Goal: Check status: Check status

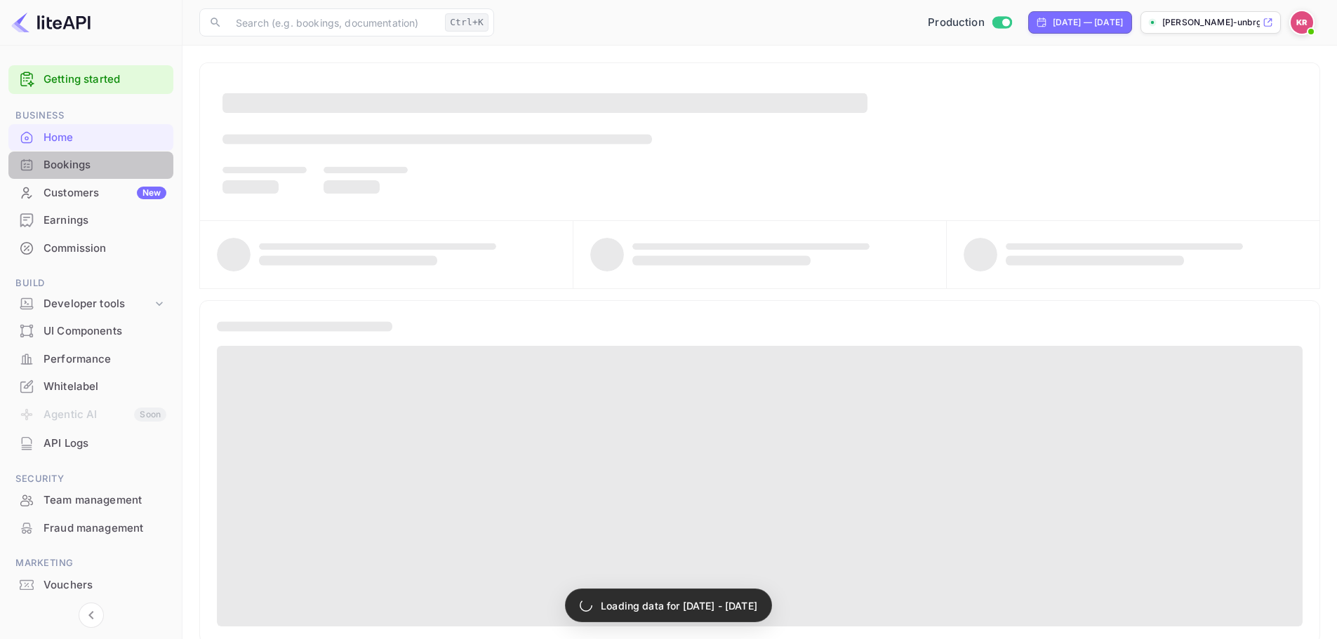
click at [98, 161] on div "Bookings" at bounding box center [104, 165] width 123 height 16
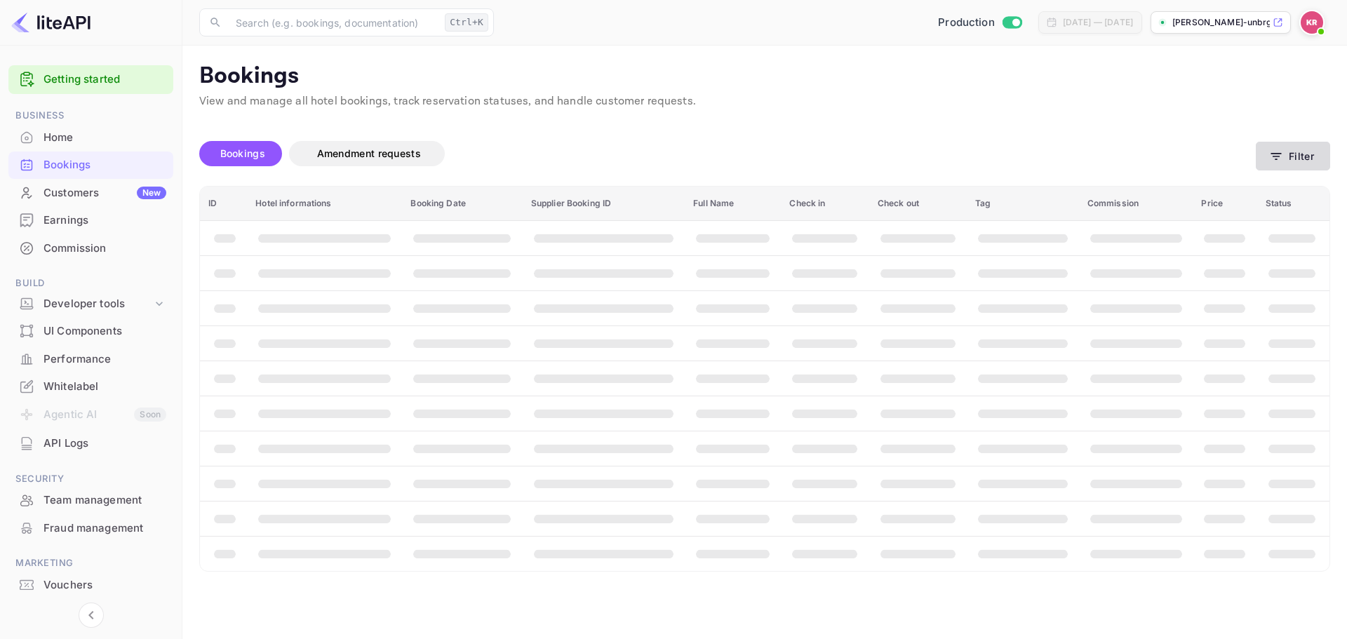
click at [1311, 155] on button "Filter" at bounding box center [1293, 156] width 74 height 29
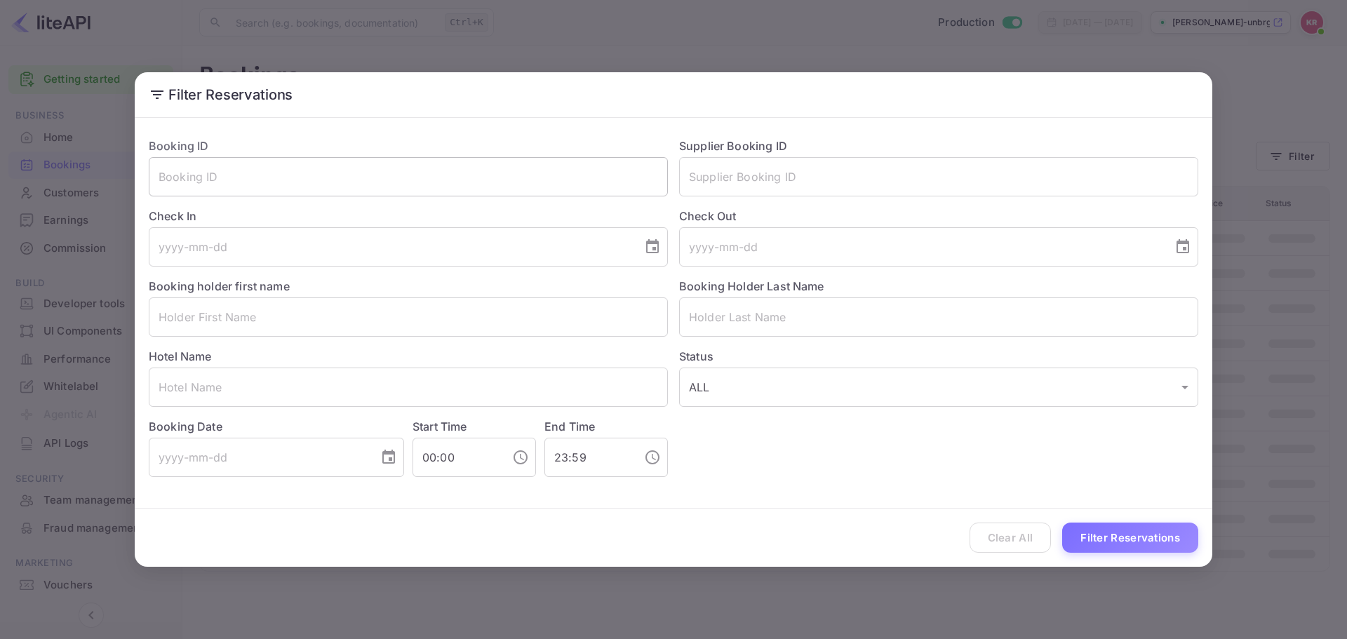
click at [347, 178] on input "text" at bounding box center [408, 176] width 519 height 39
paste input "Q3E6S5Mth"
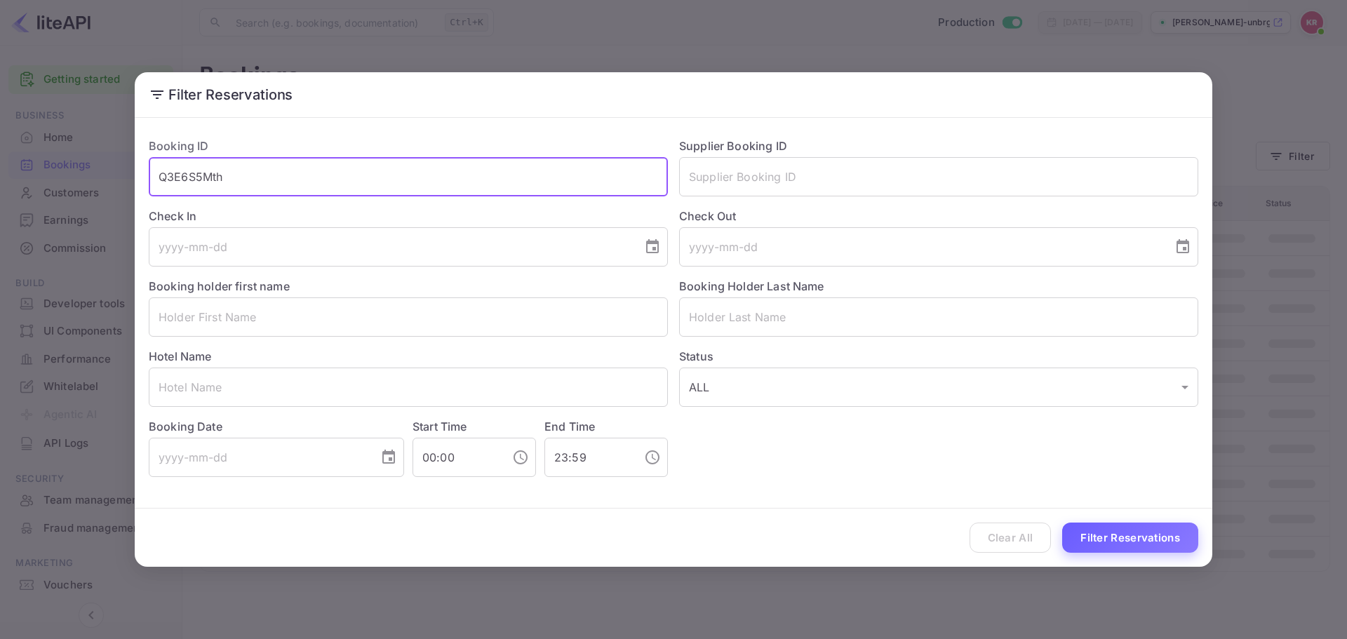
type input "Q3E6S5Mth"
click at [1116, 540] on button "Filter Reservations" at bounding box center [1130, 538] width 136 height 30
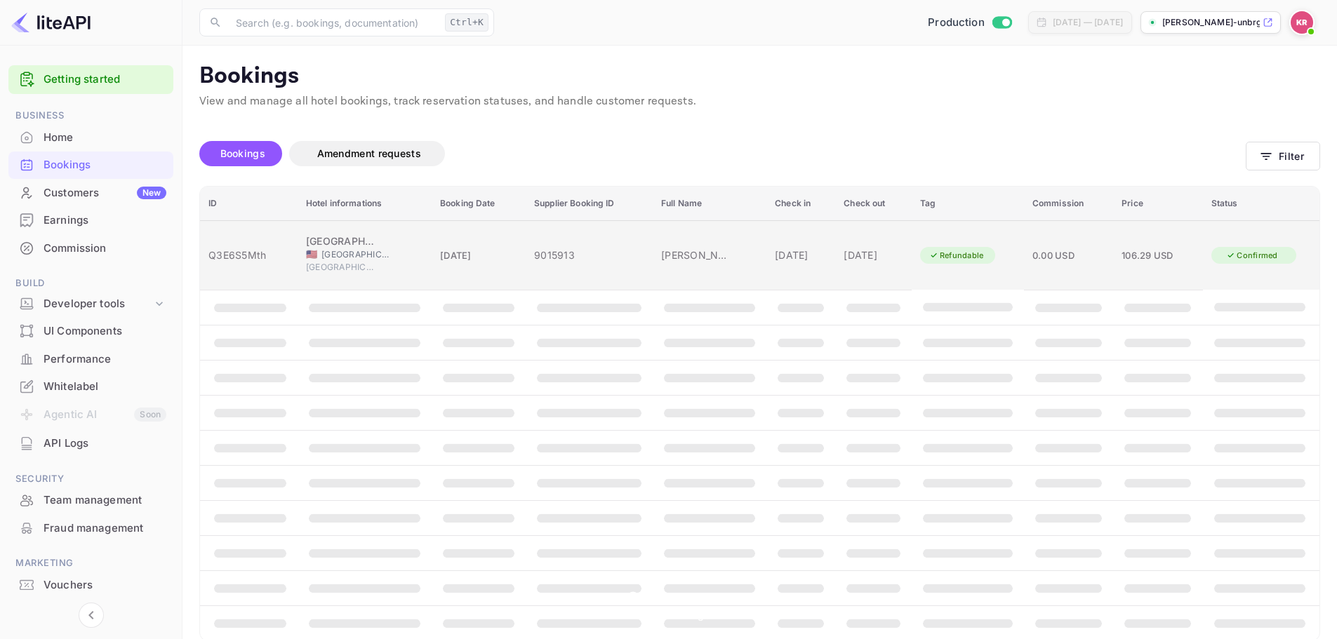
click at [357, 250] on span "[GEOGRAPHIC_DATA]" at bounding box center [356, 254] width 70 height 13
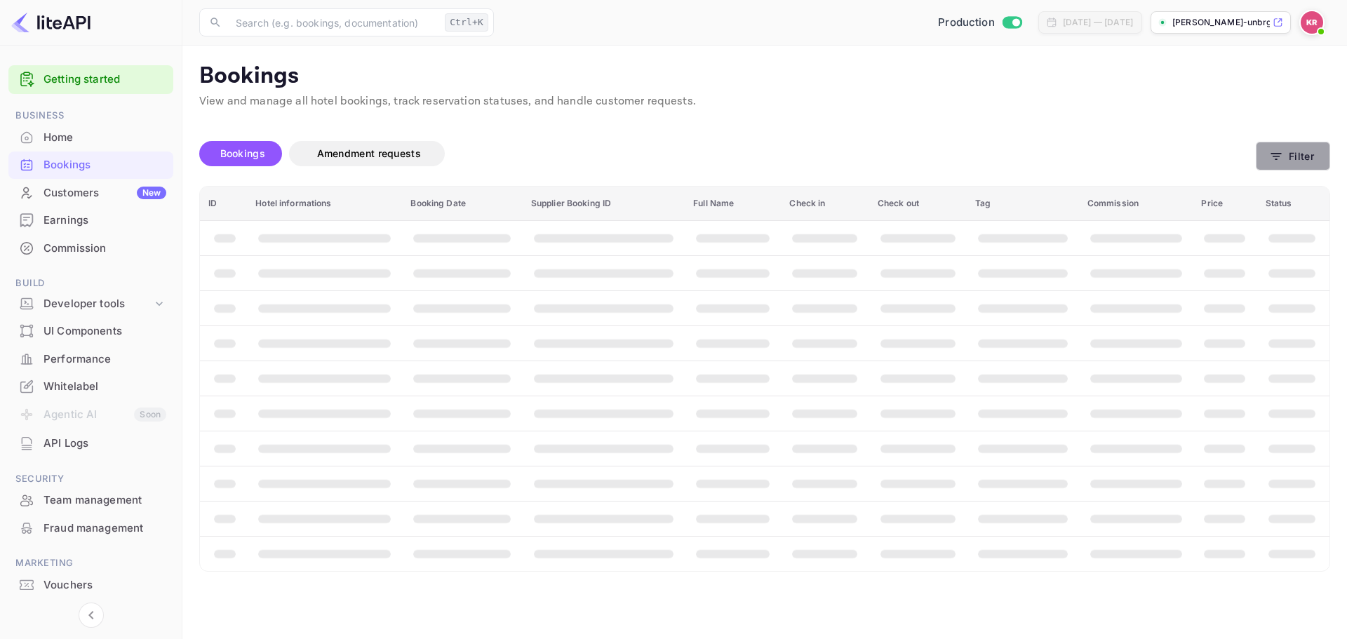
click at [1326, 147] on button "Filter" at bounding box center [1293, 156] width 74 height 29
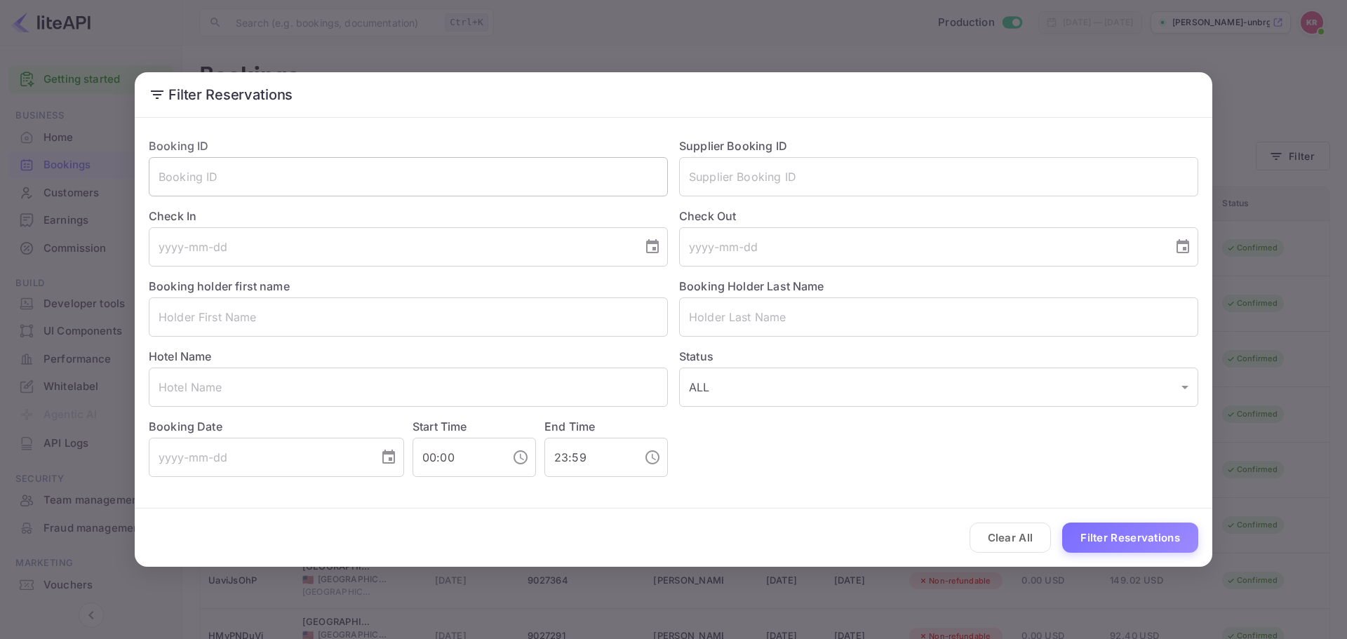
click at [384, 179] on input "text" at bounding box center [408, 176] width 519 height 39
paste input "Q3E6S5Mth"
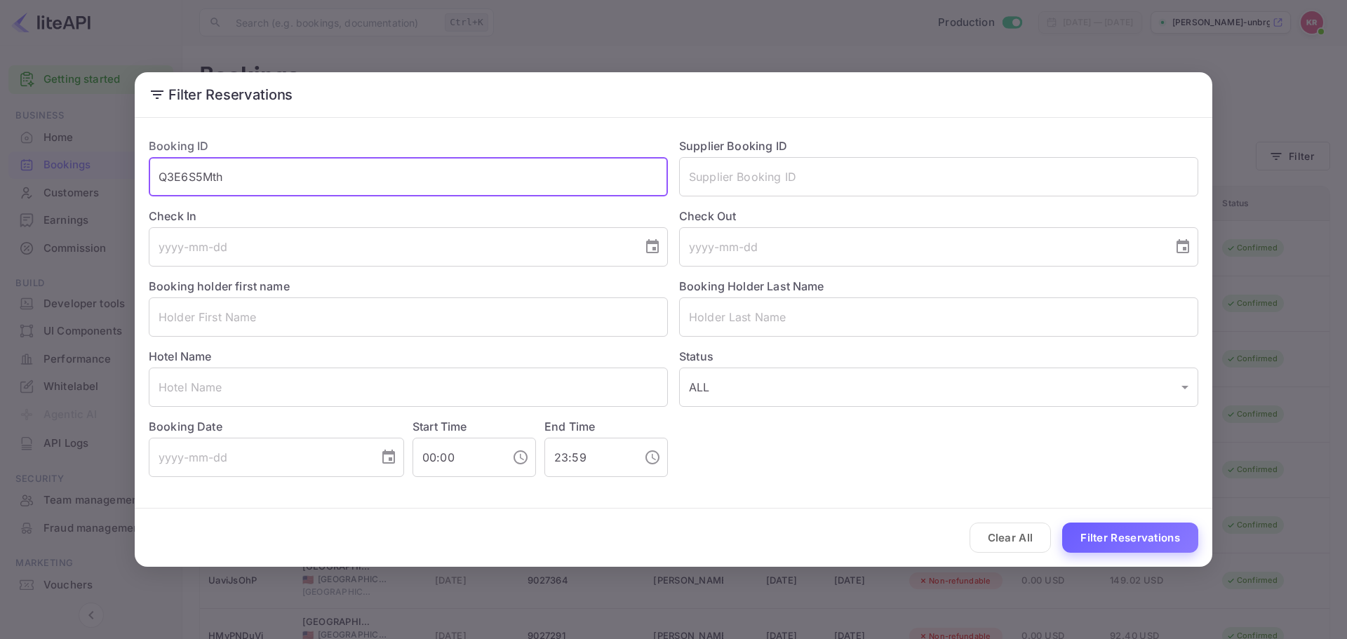
type input "Q3E6S5Mth"
click at [1099, 530] on button "Filter Reservations" at bounding box center [1130, 538] width 136 height 30
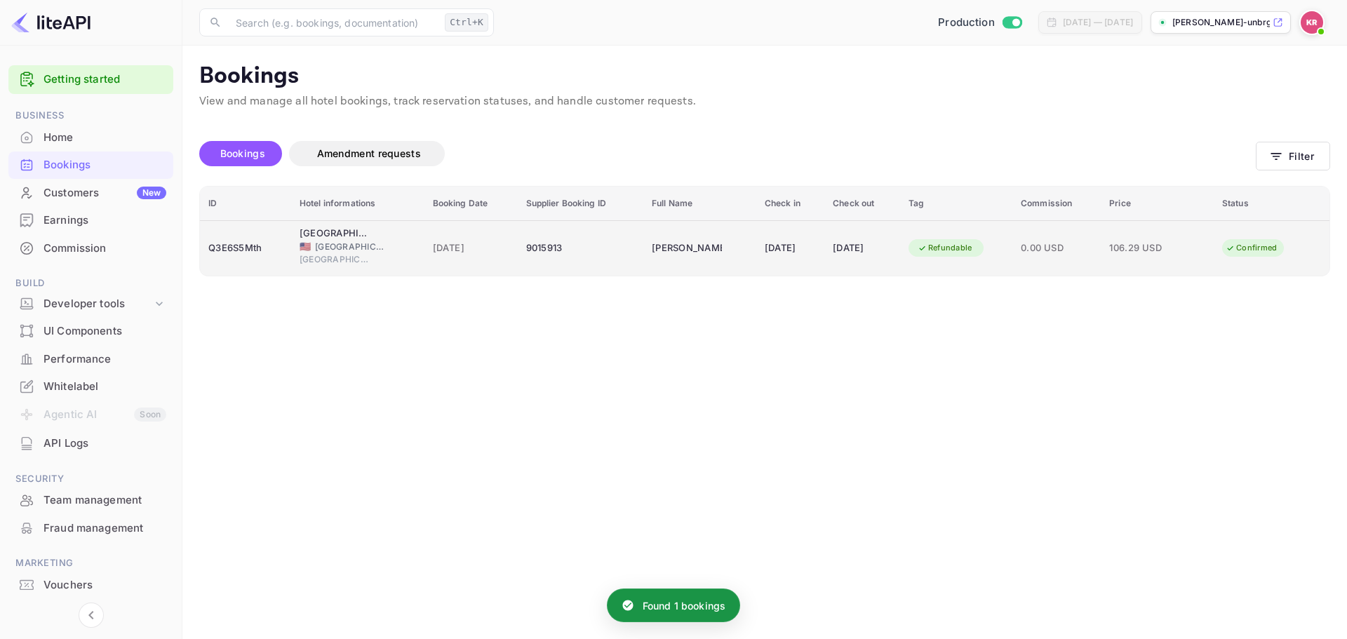
click at [291, 257] on td "[GEOGRAPHIC_DATA] [GEOGRAPHIC_DATA]-[GEOGRAPHIC_DATA] 🇺🇸 [GEOGRAPHIC_DATA] [GEO…" at bounding box center [357, 247] width 133 height 55
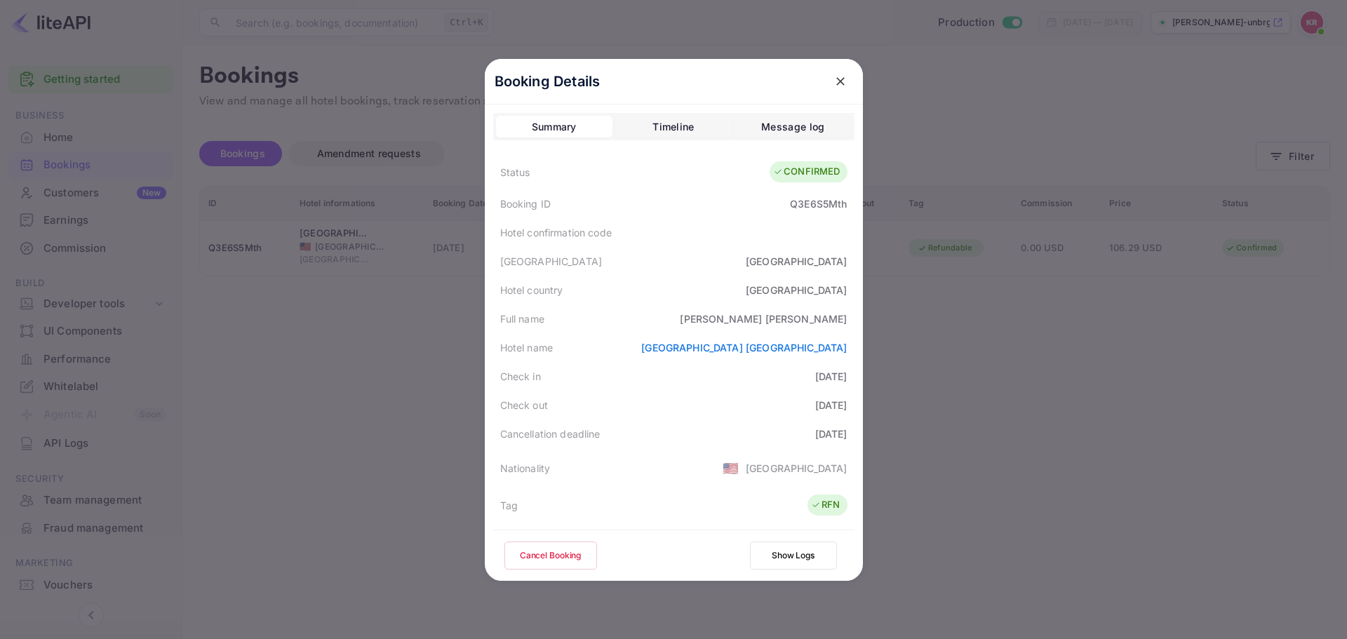
scroll to position [210, 0]
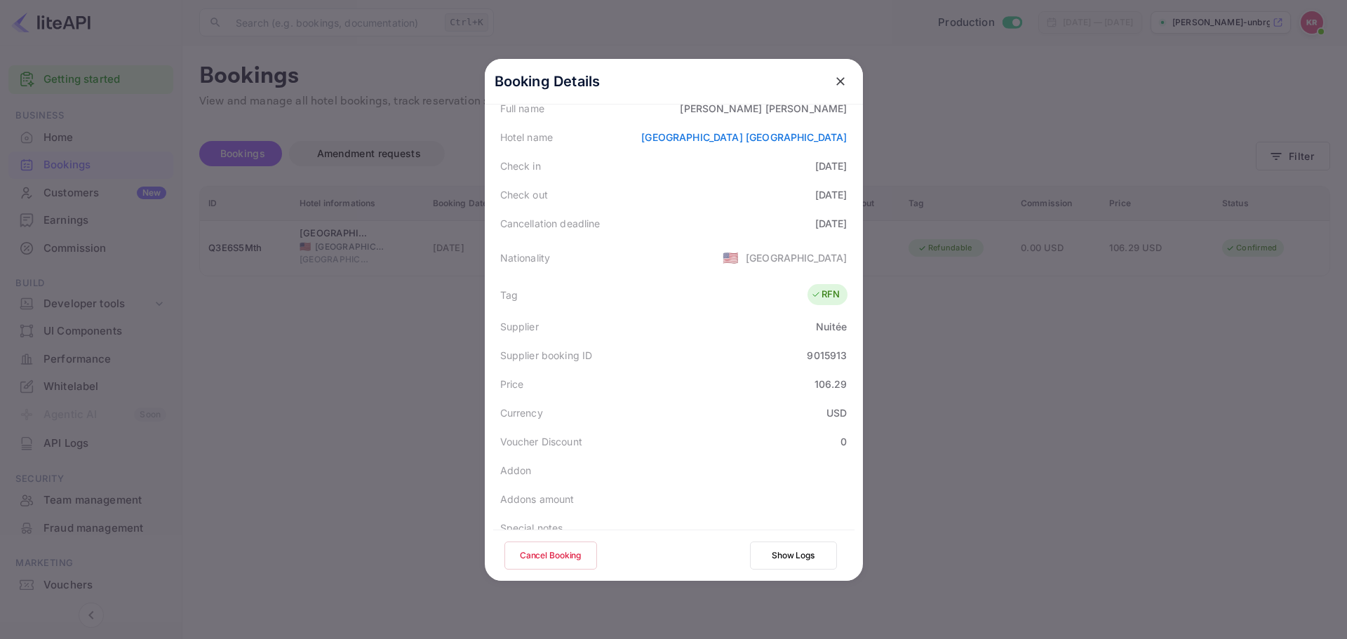
drag, startPoint x: 780, startPoint y: 223, endPoint x: 843, endPoint y: 234, distance: 64.1
click at [843, 234] on div "Cancellation deadline 2025-08-22" at bounding box center [673, 223] width 361 height 29
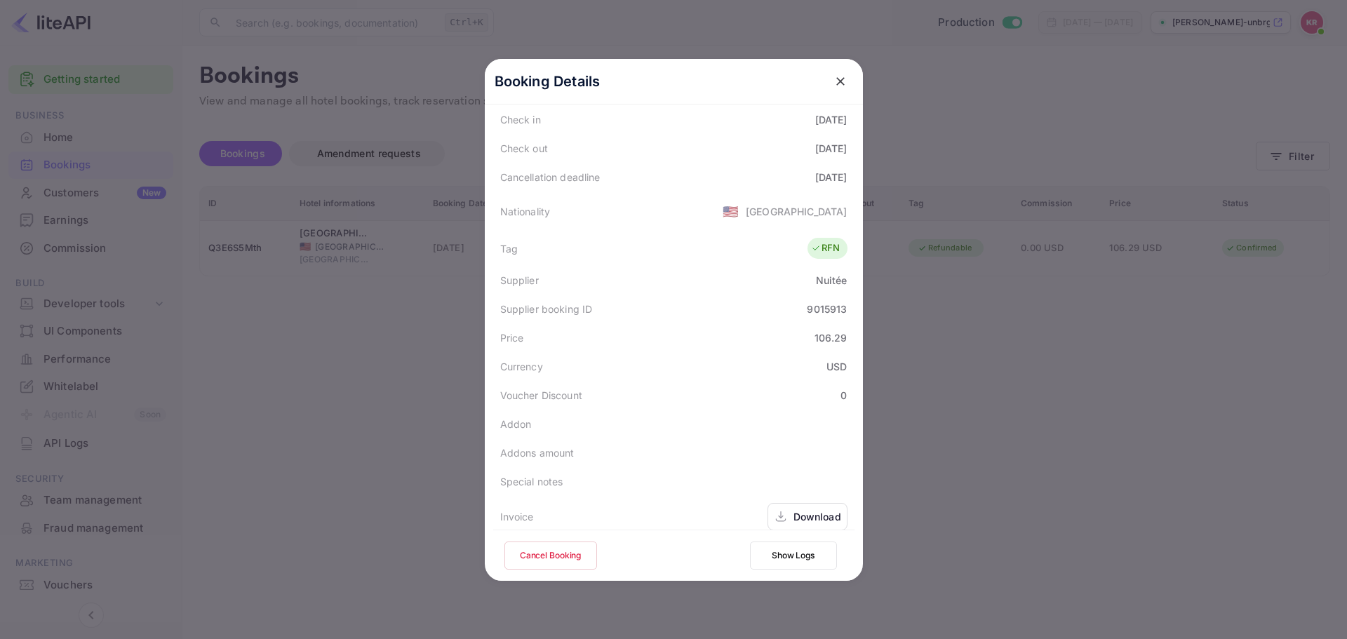
scroll to position [281, 0]
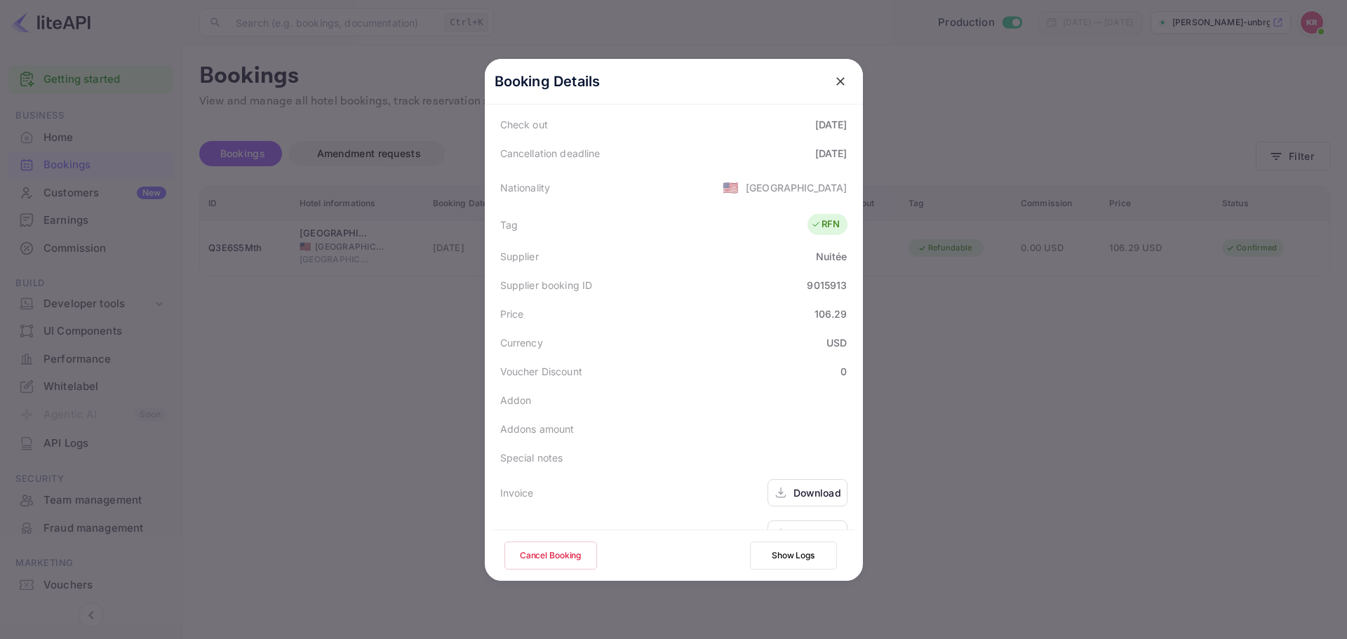
click at [217, 138] on div at bounding box center [673, 319] width 1347 height 639
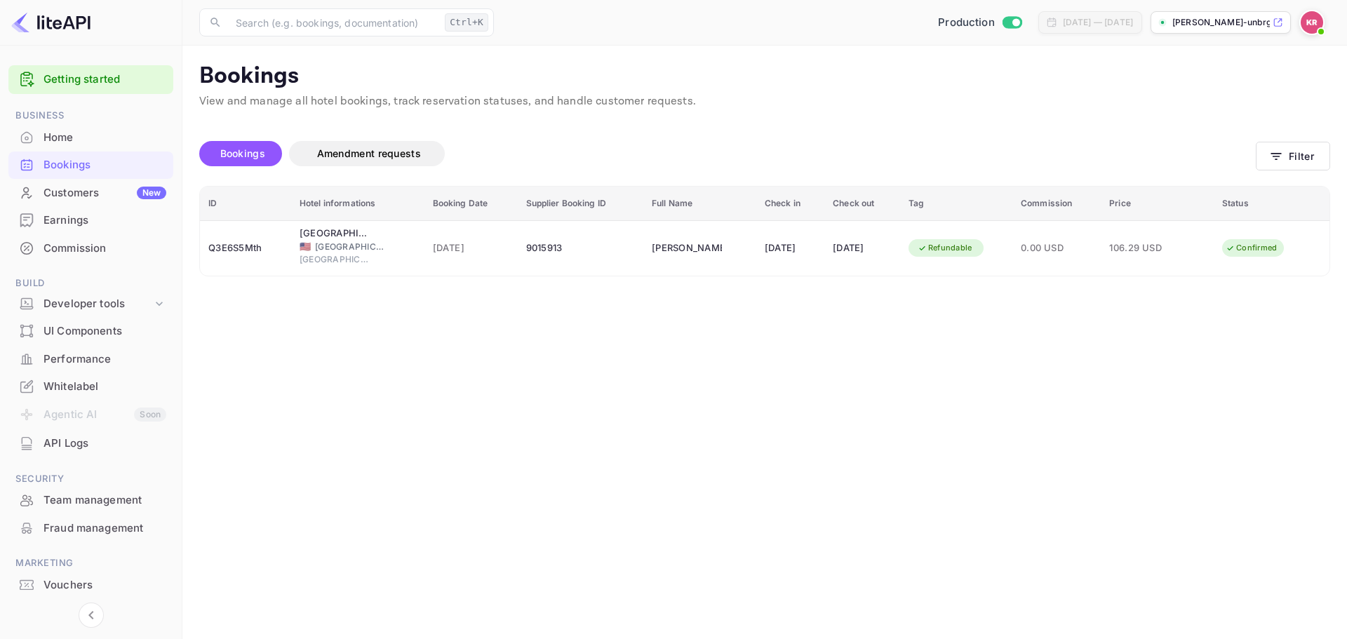
click at [251, 156] on span "Bookings" at bounding box center [242, 153] width 45 height 12
click at [1257, 154] on button "Filter" at bounding box center [1293, 156] width 74 height 29
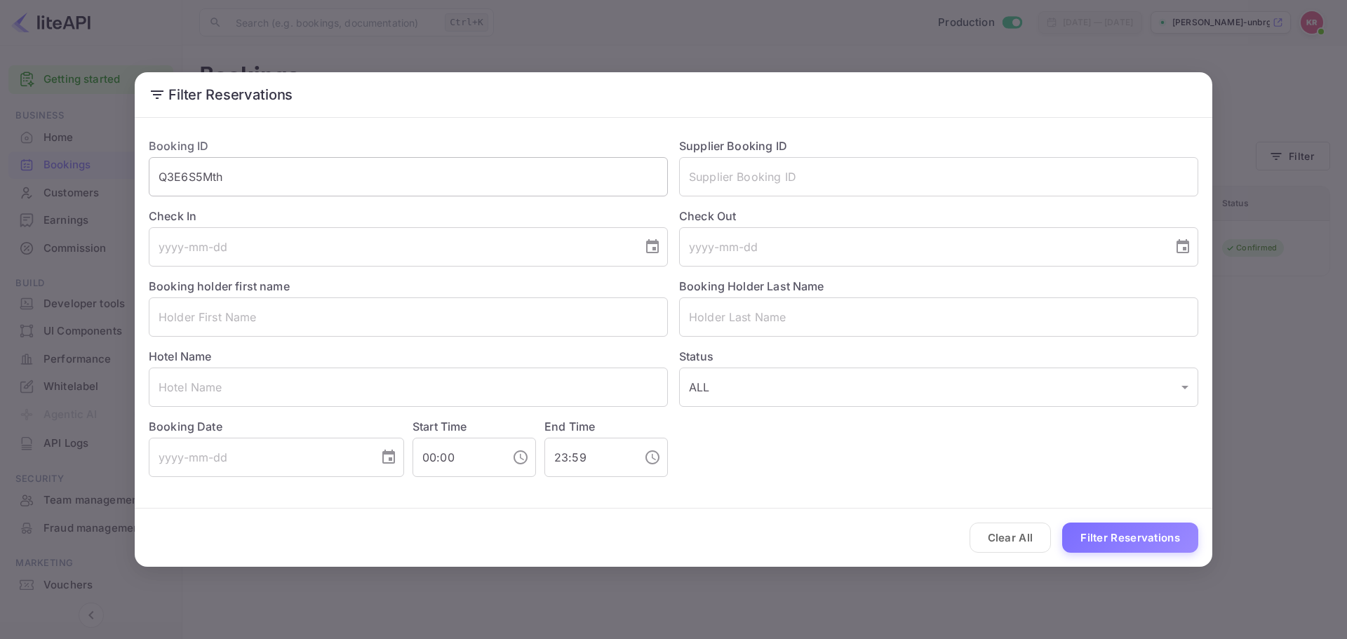
click at [486, 195] on input "Q3E6S5Mth" at bounding box center [408, 176] width 519 height 39
click at [1181, 530] on button "Filter Reservations" at bounding box center [1130, 538] width 136 height 30
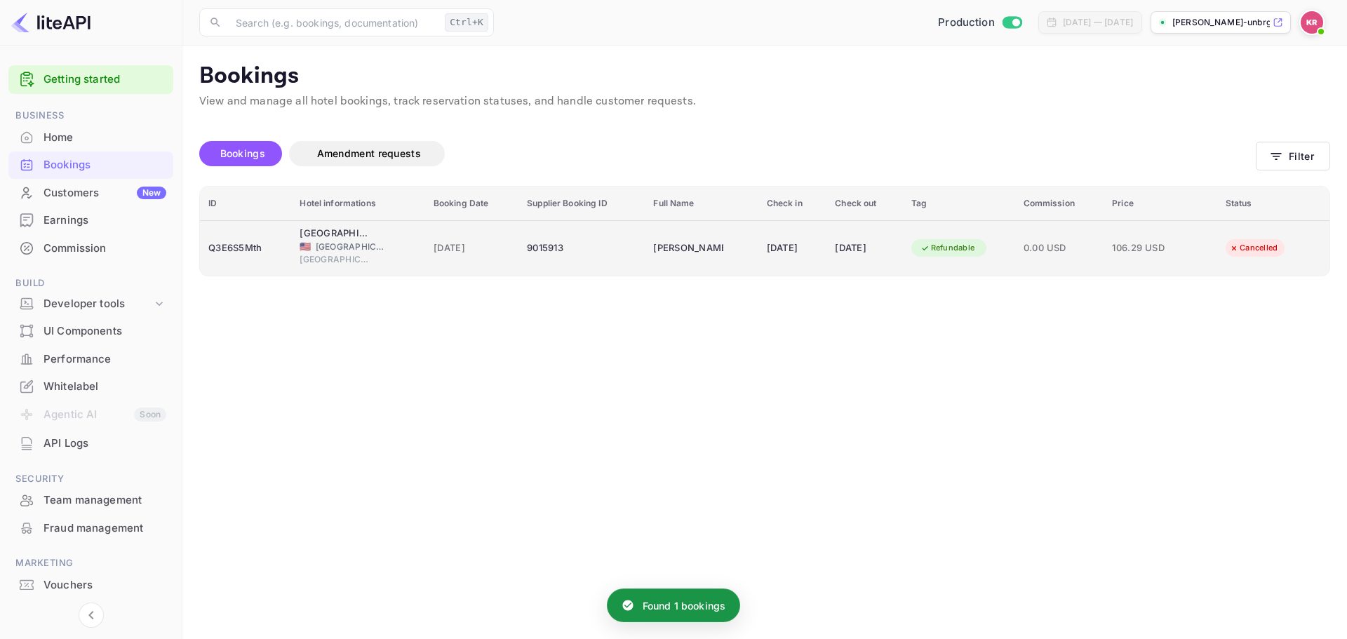
click at [250, 243] on div "Q3E6S5Mth" at bounding box center [245, 248] width 74 height 22
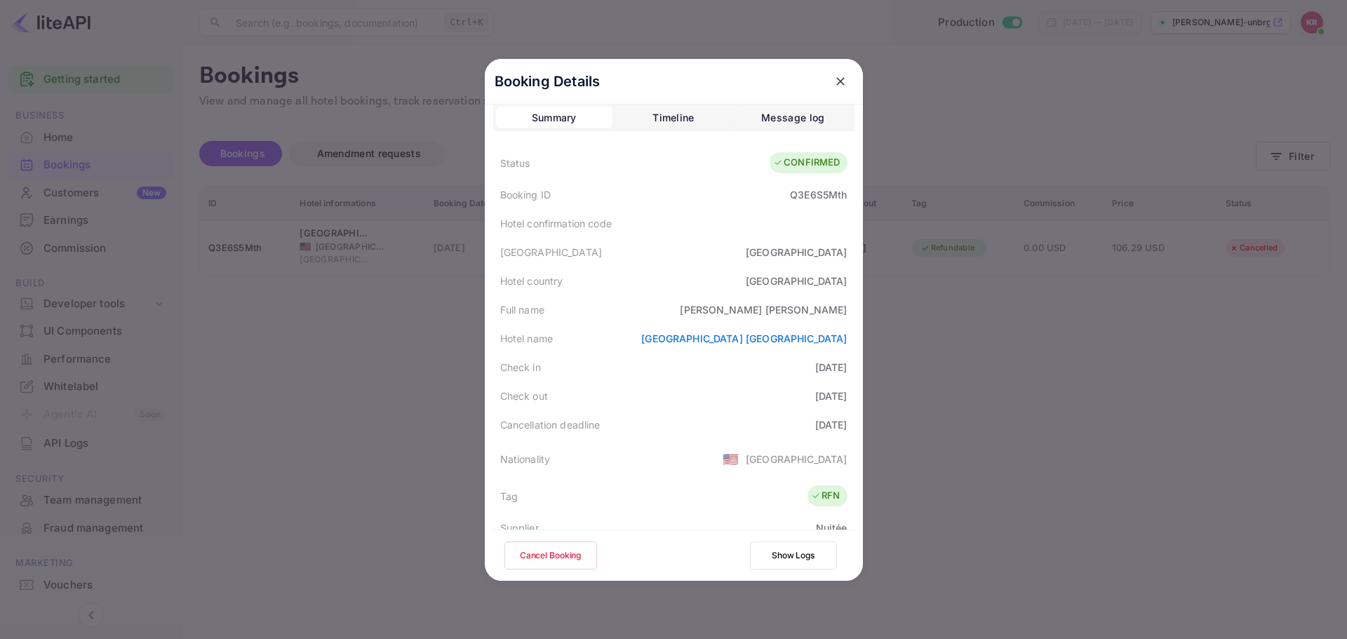
scroll to position [0, 0]
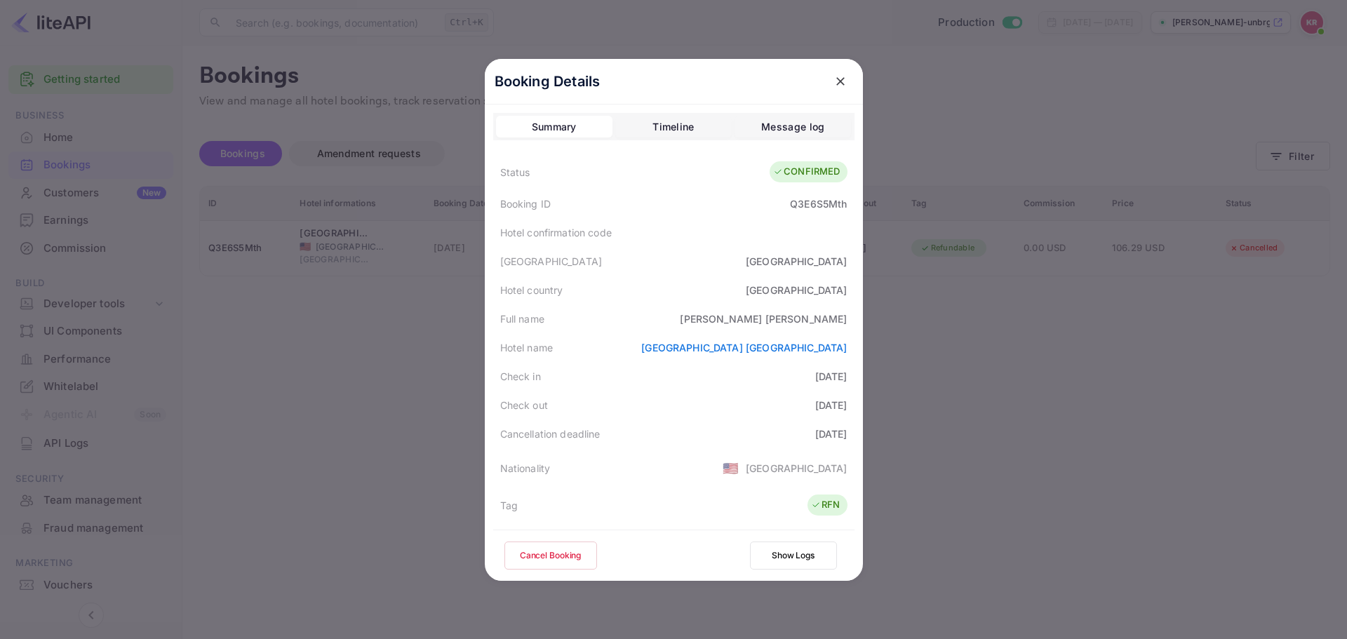
click at [833, 76] on icon "close" at bounding box center [840, 81] width 14 height 14
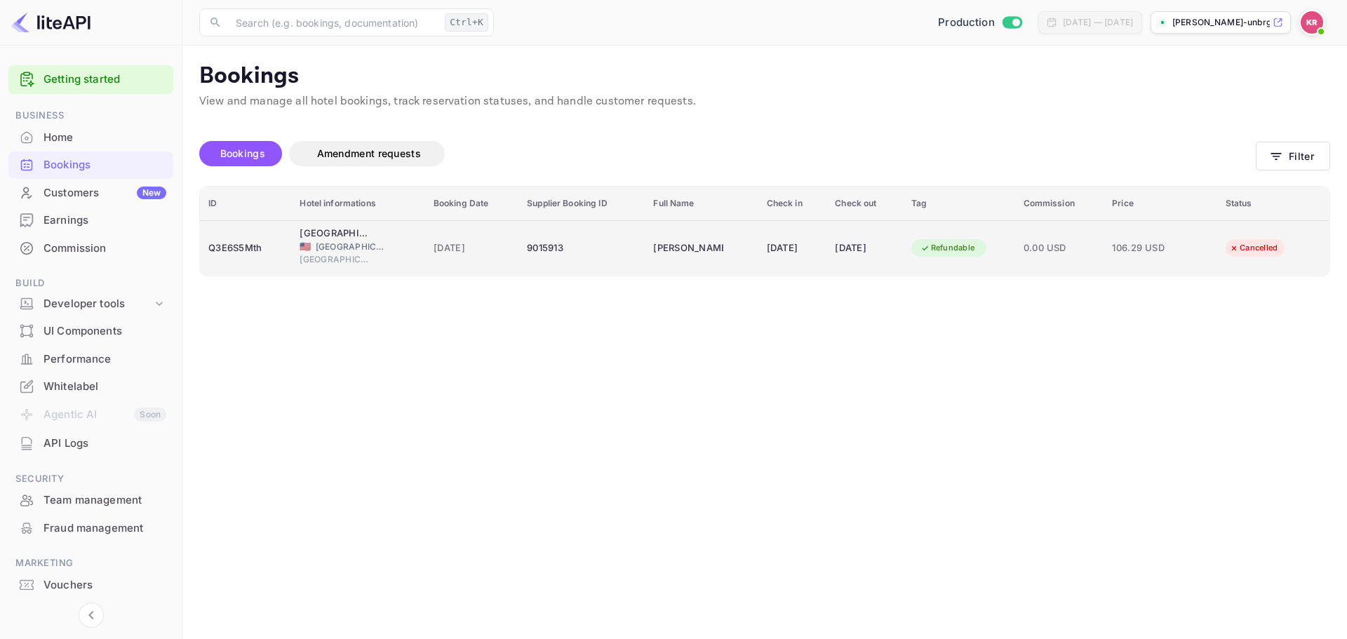
click at [315, 265] on span "[GEOGRAPHIC_DATA]" at bounding box center [335, 259] width 70 height 13
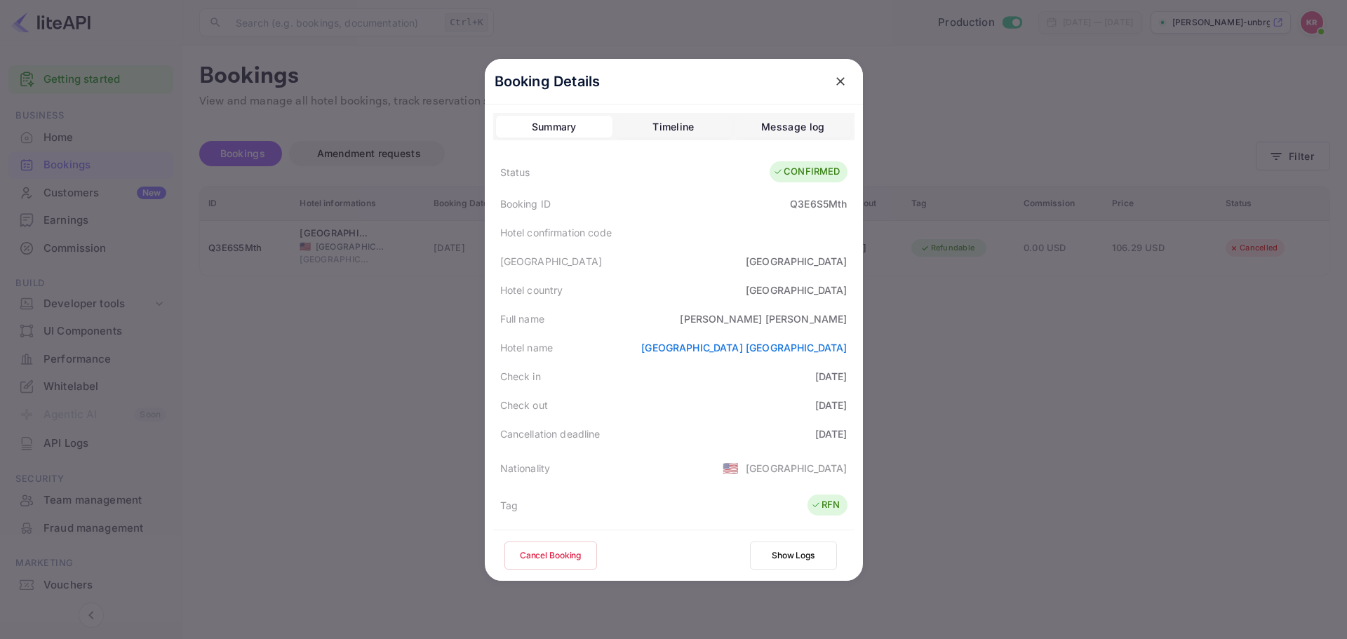
click at [841, 89] on button "close" at bounding box center [840, 81] width 25 height 25
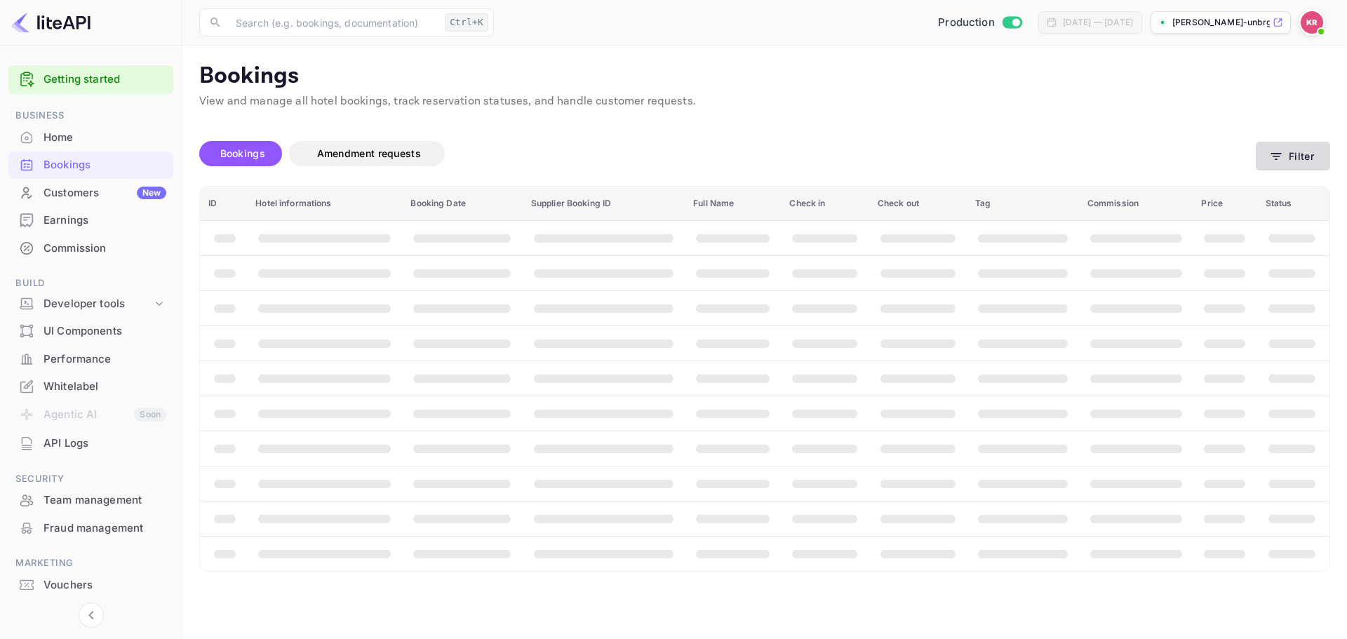
click at [1312, 153] on button "Filter" at bounding box center [1293, 156] width 74 height 29
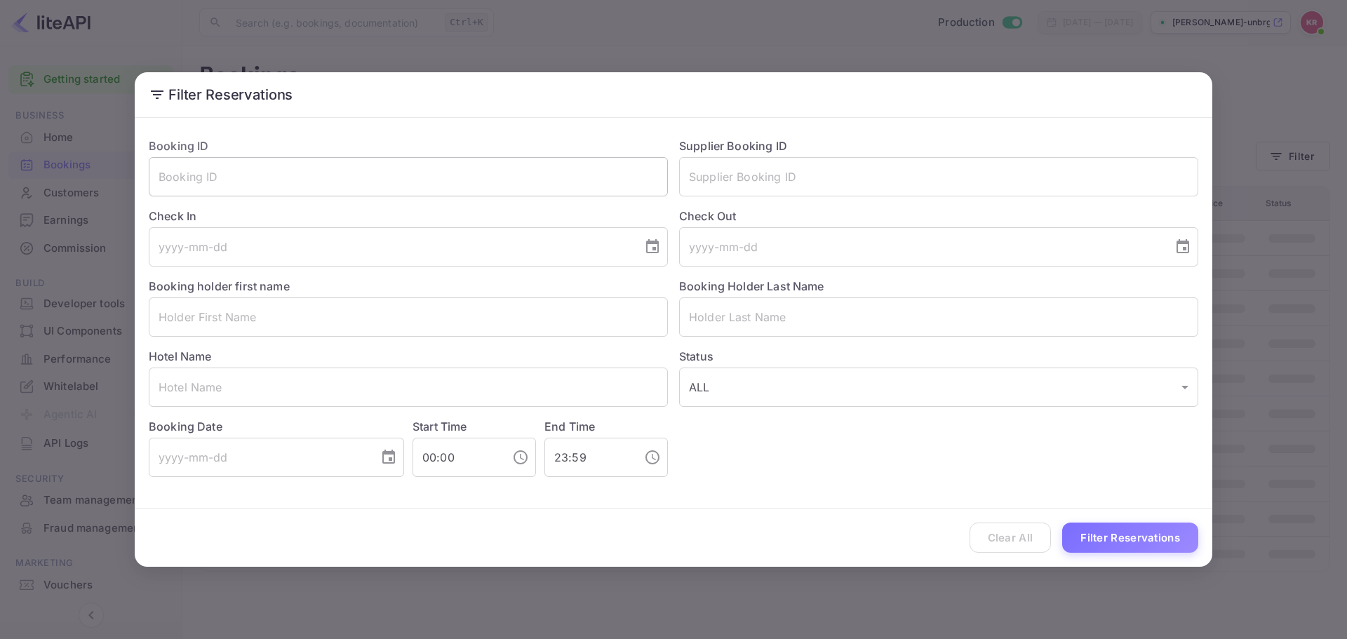
click at [387, 194] on input "text" at bounding box center [408, 176] width 519 height 39
paste input "Dear partners, The customer booked the wrong dates for this reservation. Can yo…"
type input "Dear partners, The customer booked the wrong dates for this reservation. Can yo…"
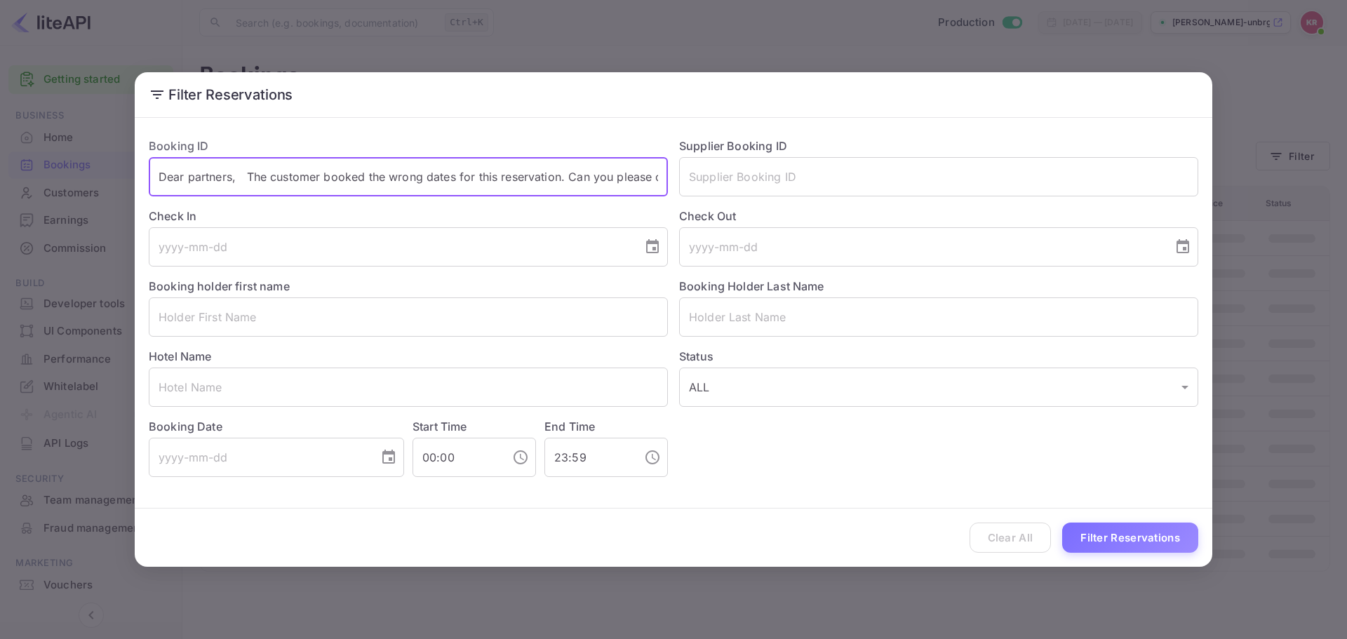
scroll to position [0, 237]
click at [403, 183] on input "Dear partners, The customer booked the wrong dates for this reservation. Can yo…" at bounding box center [408, 176] width 519 height 39
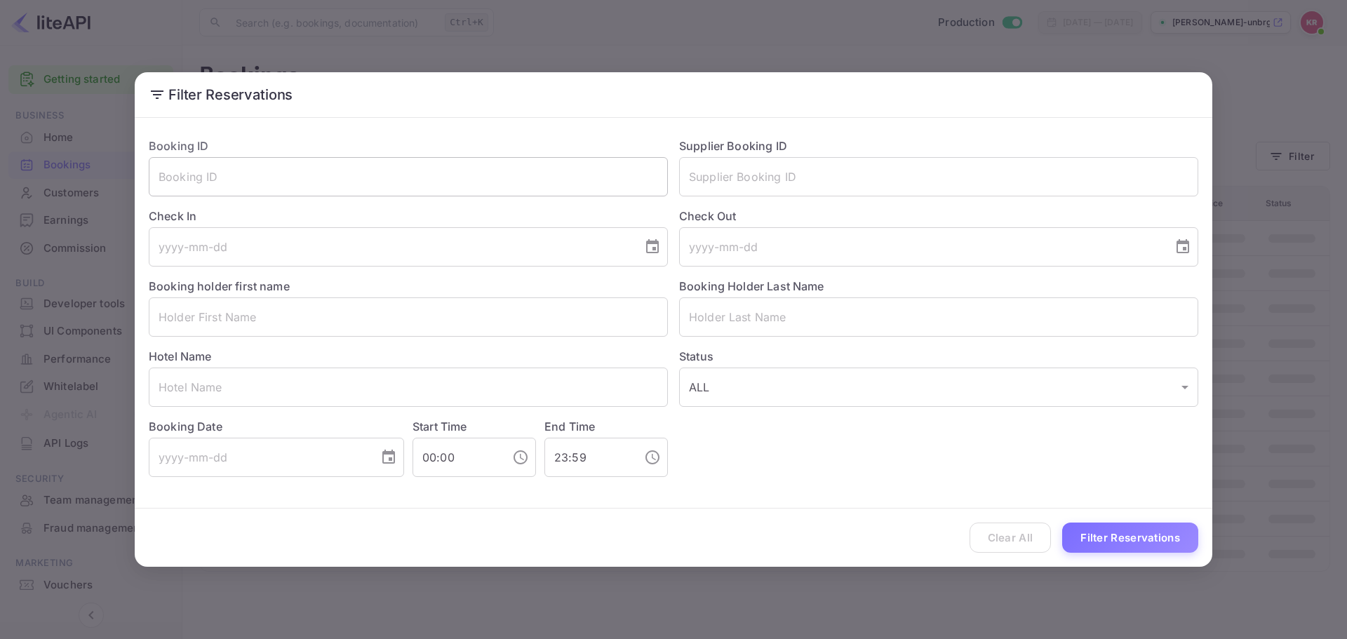
click at [201, 183] on input "text" at bounding box center [408, 176] width 519 height 39
paste input "Q3E6S5Mth"
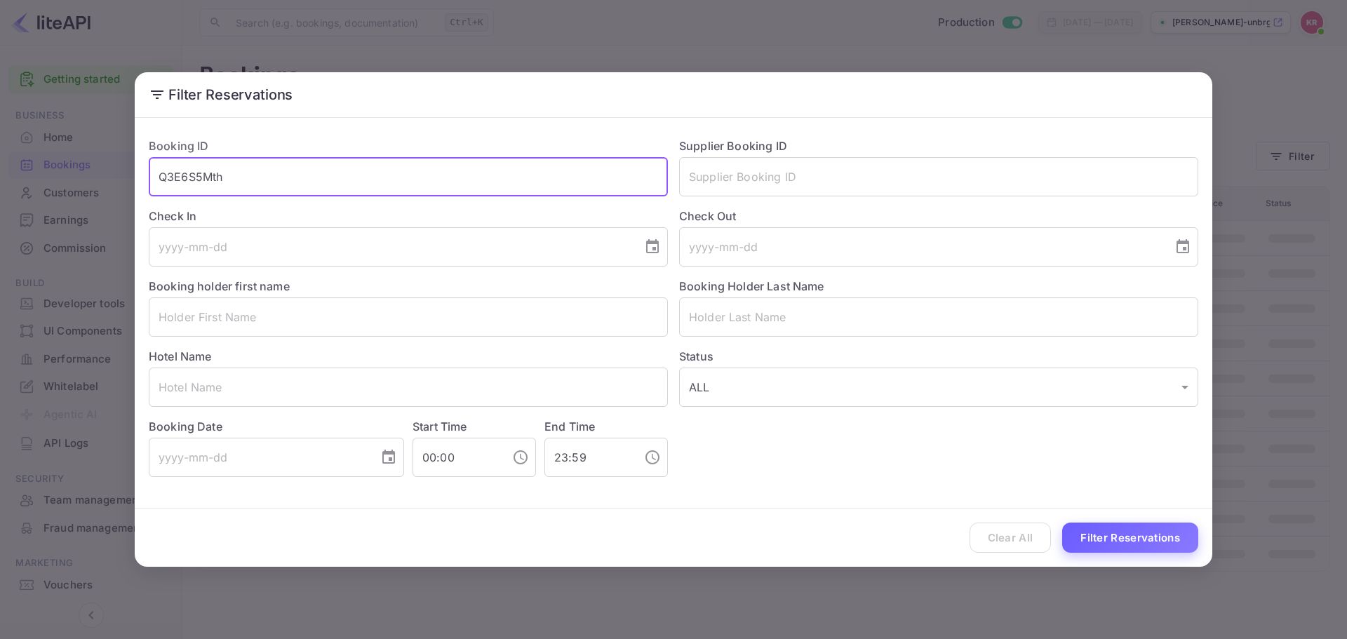
type input "Q3E6S5Mth"
click at [1177, 538] on button "Filter Reservations" at bounding box center [1130, 538] width 136 height 30
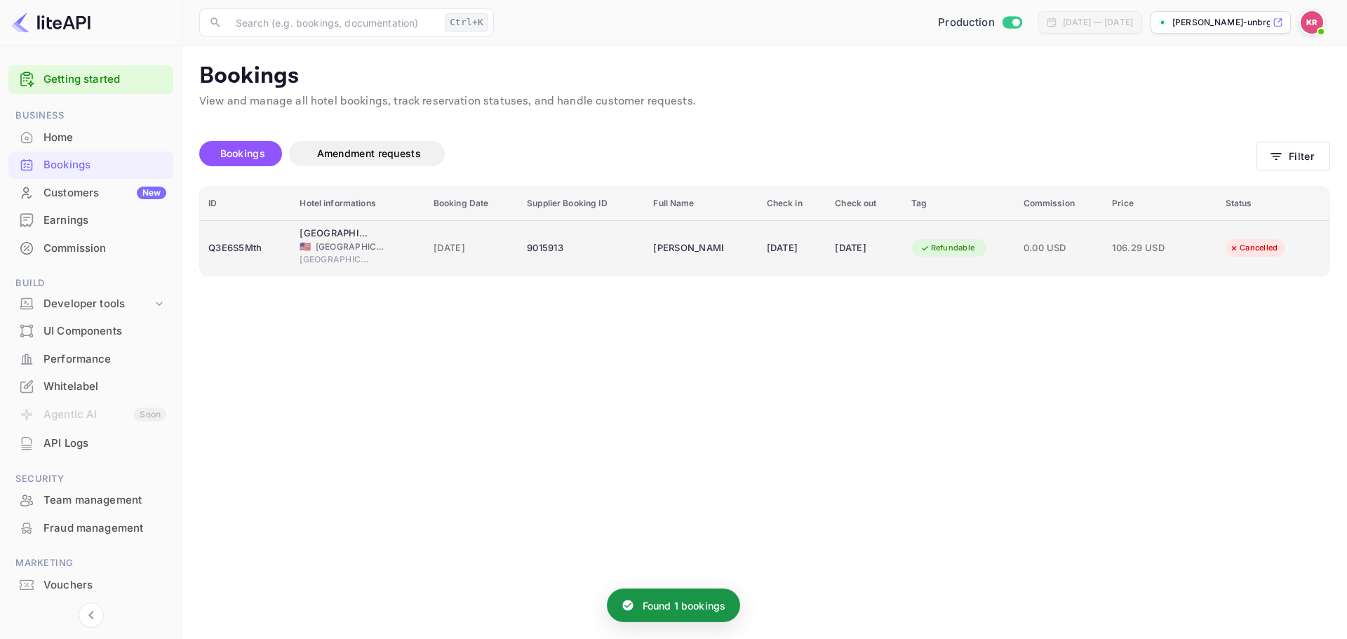
click at [291, 246] on td "[GEOGRAPHIC_DATA] [GEOGRAPHIC_DATA]-[GEOGRAPHIC_DATA] 🇺🇸 [GEOGRAPHIC_DATA] [GEO…" at bounding box center [357, 247] width 133 height 55
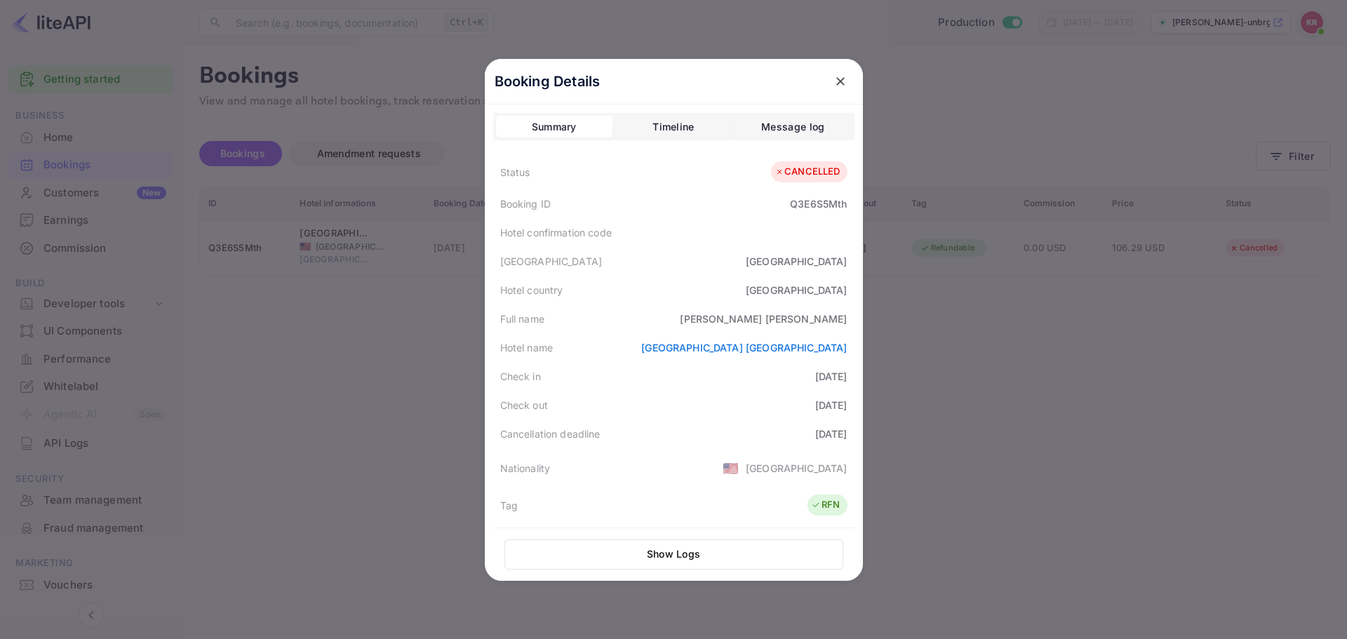
drag, startPoint x: 1159, startPoint y: 84, endPoint x: 800, endPoint y: 129, distance: 362.0
click at [1159, 84] on div at bounding box center [673, 319] width 1347 height 639
